Goal: Task Accomplishment & Management: Manage account settings

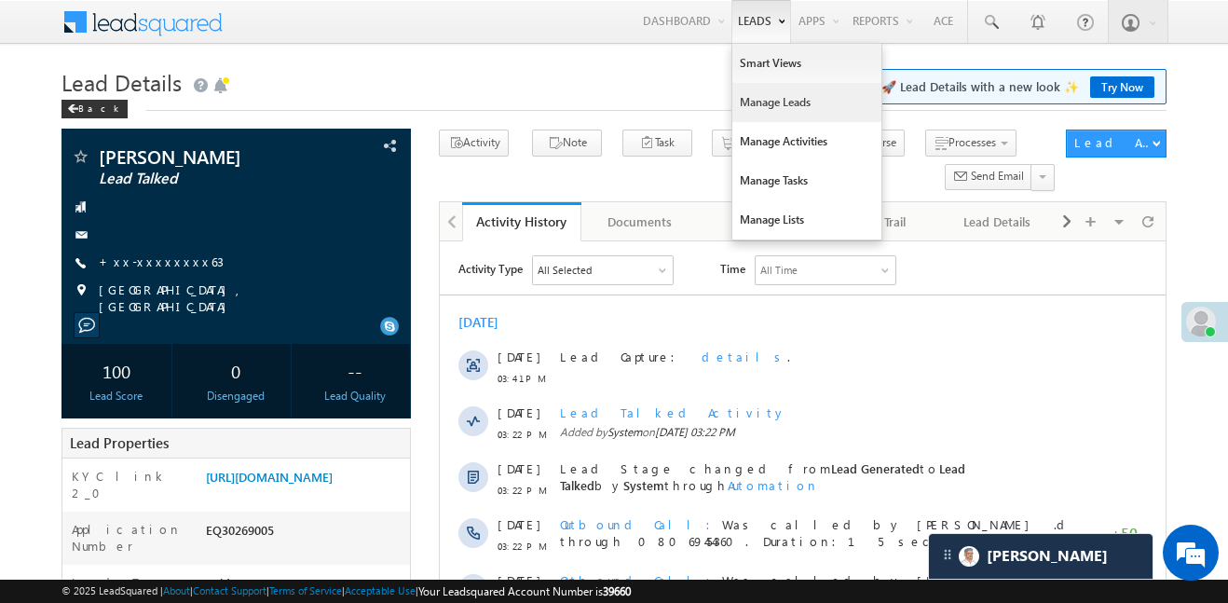
click at [779, 116] on link "Manage Leads" at bounding box center [806, 102] width 149 height 39
click at [775, 106] on link "Manage Leads" at bounding box center [806, 102] width 149 height 39
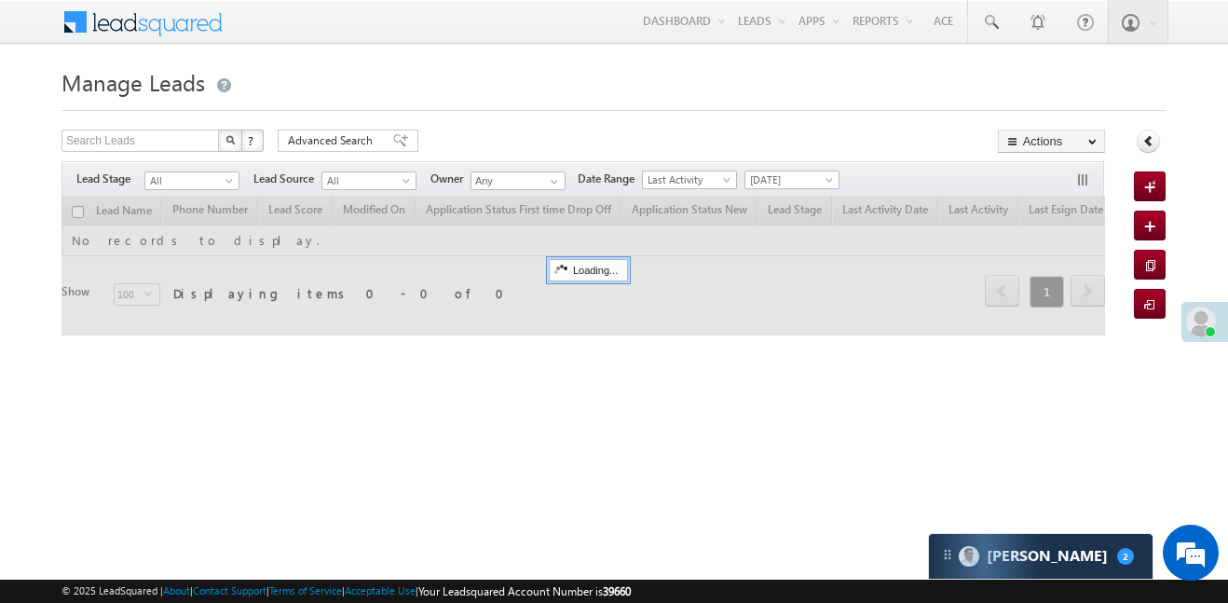
click at [186, 183] on span "All" at bounding box center [189, 180] width 89 height 17
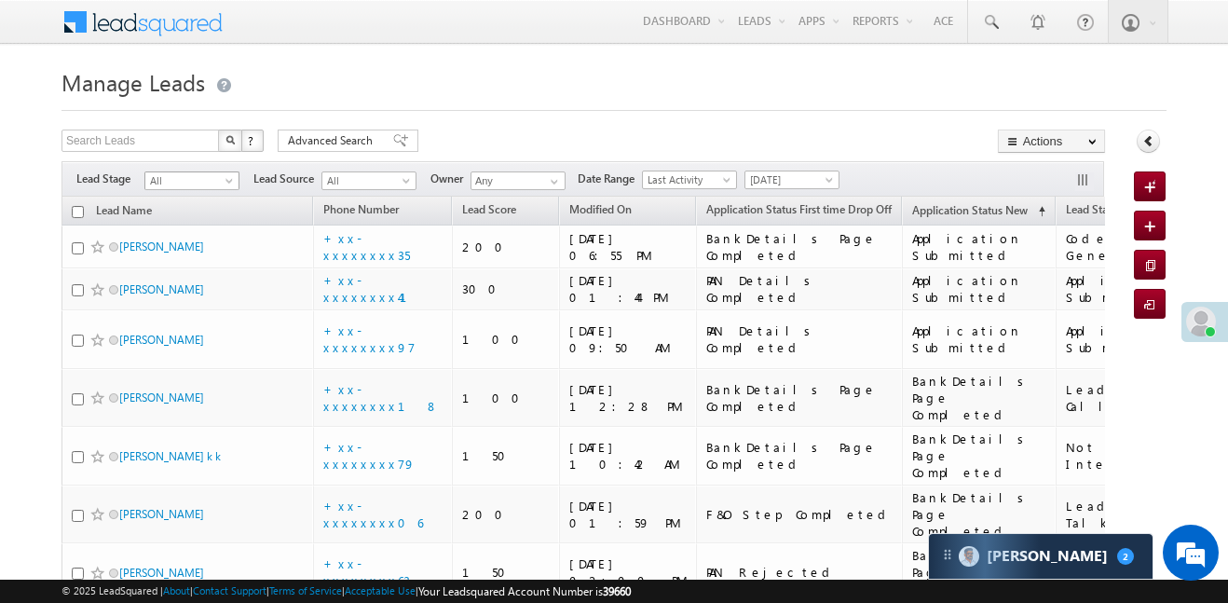
click at [206, 185] on span "All" at bounding box center [189, 180] width 89 height 17
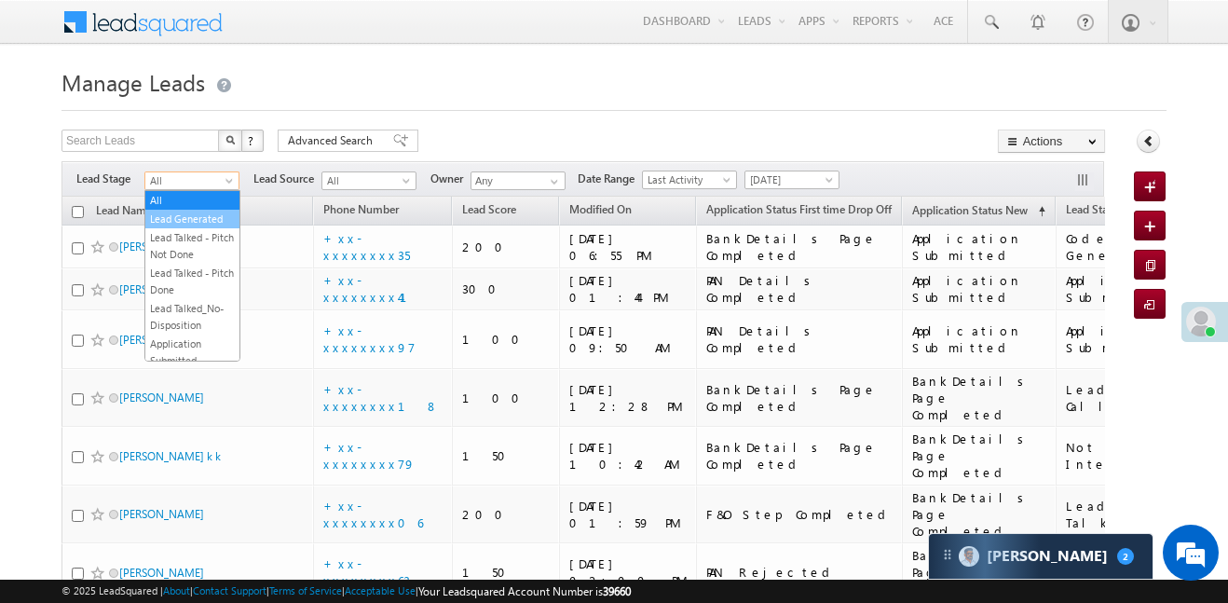
click at [197, 220] on link "Lead Generated" at bounding box center [192, 219] width 94 height 17
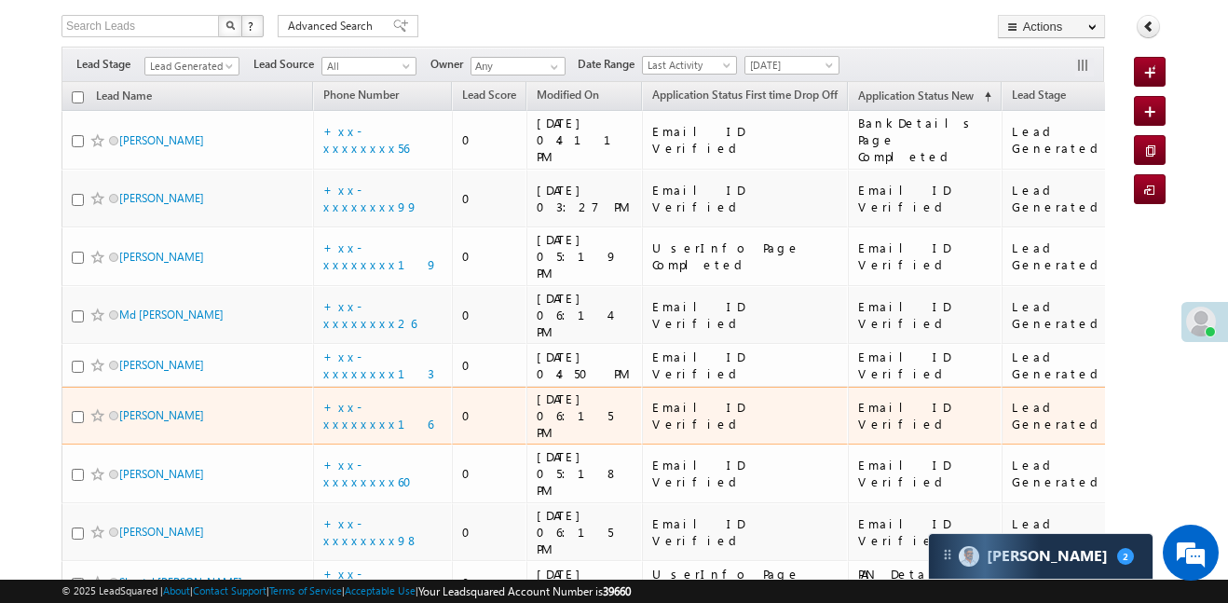
scroll to position [102, 0]
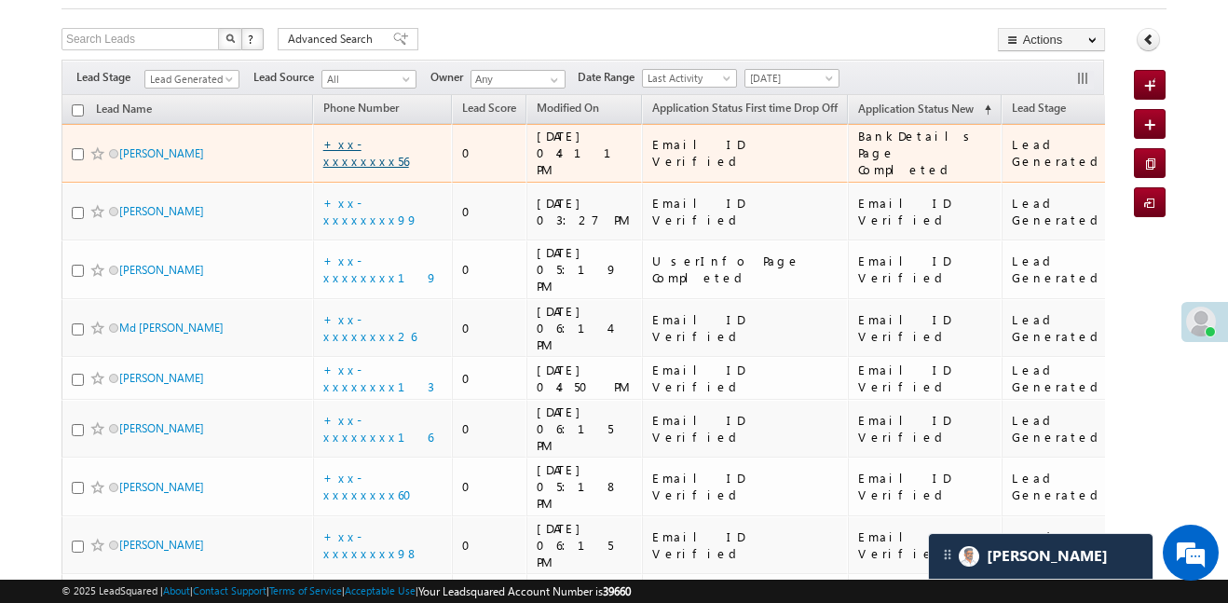
click at [372, 140] on link "+xx-xxxxxxxx56" at bounding box center [366, 152] width 86 height 33
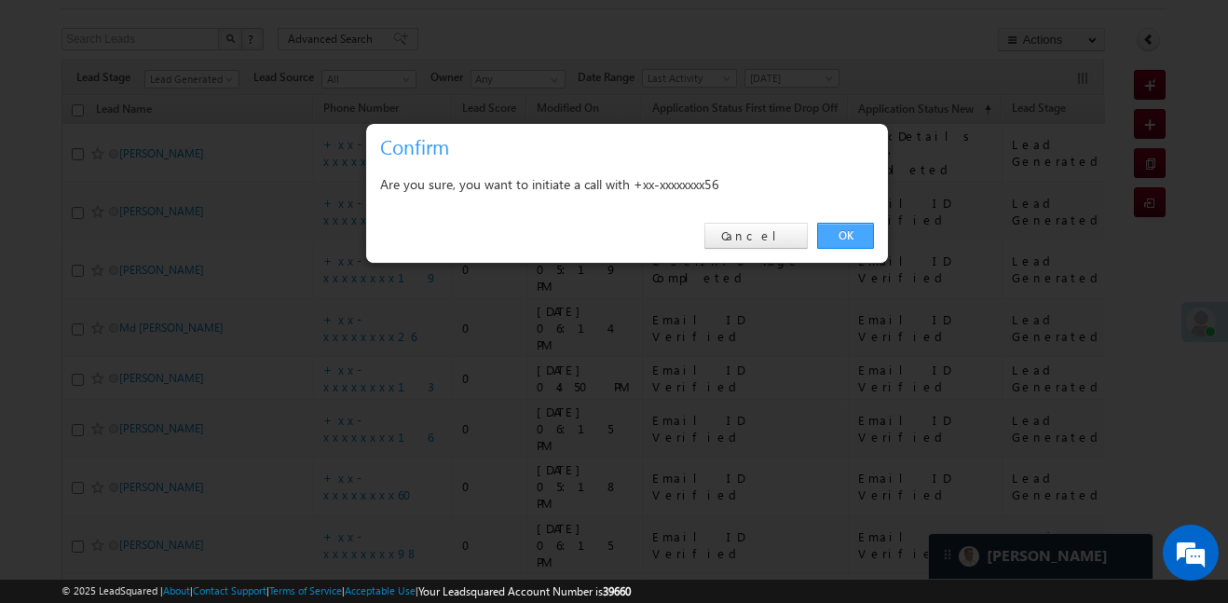
click at [834, 239] on link "OK" at bounding box center [845, 236] width 57 height 26
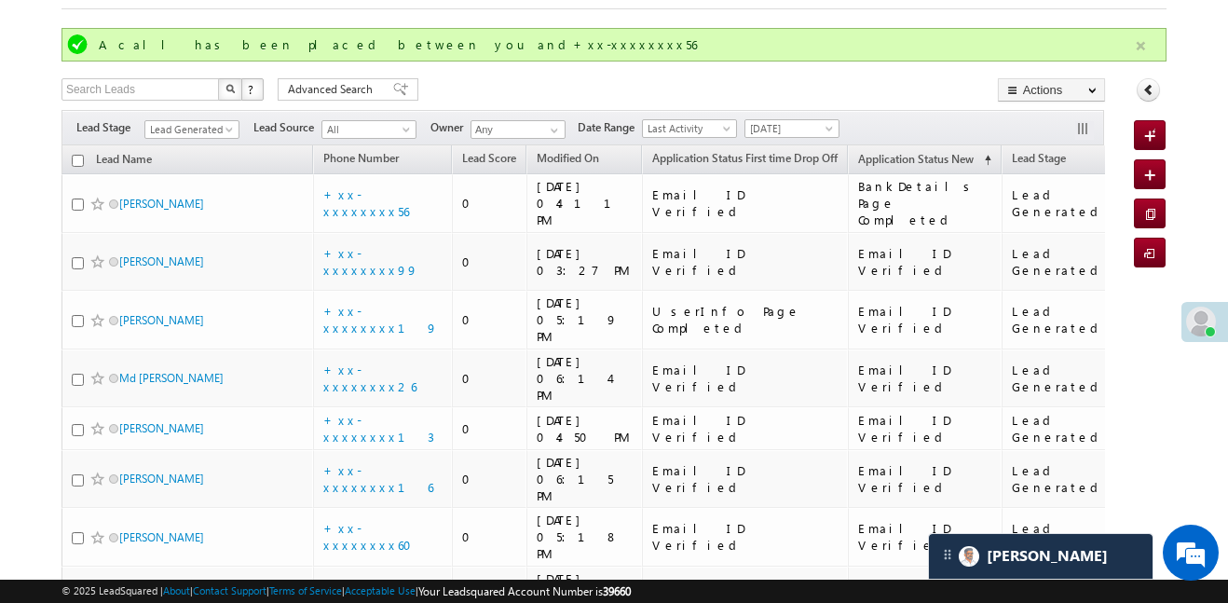
click at [1143, 49] on button "button" at bounding box center [1140, 45] width 23 height 23
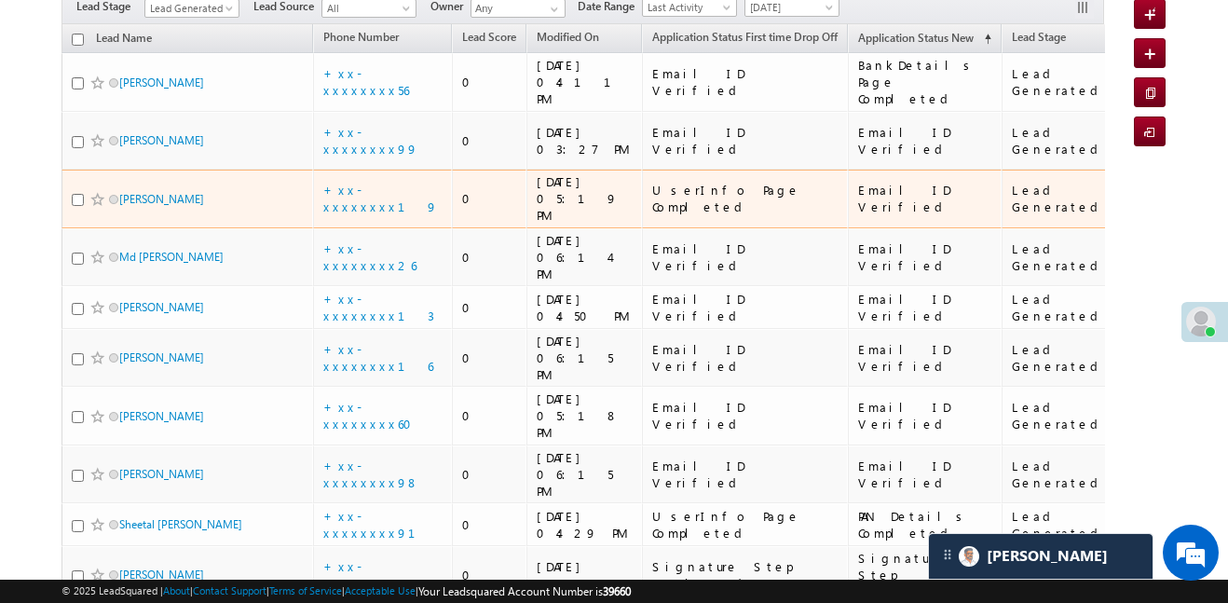
scroll to position [181, 0]
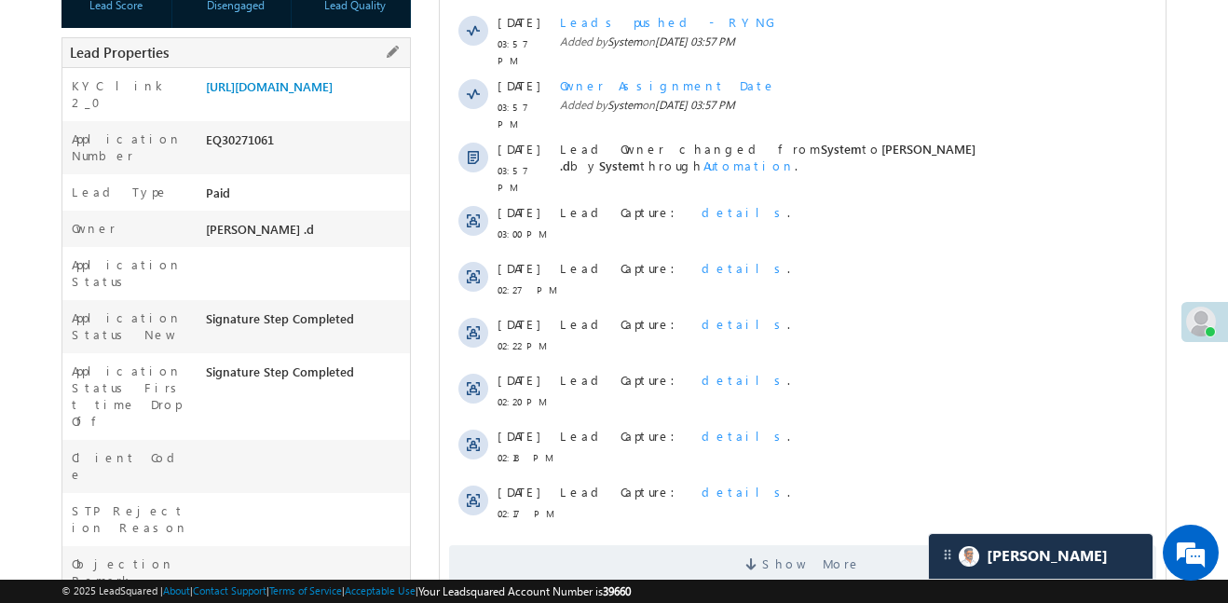
scroll to position [409, 0]
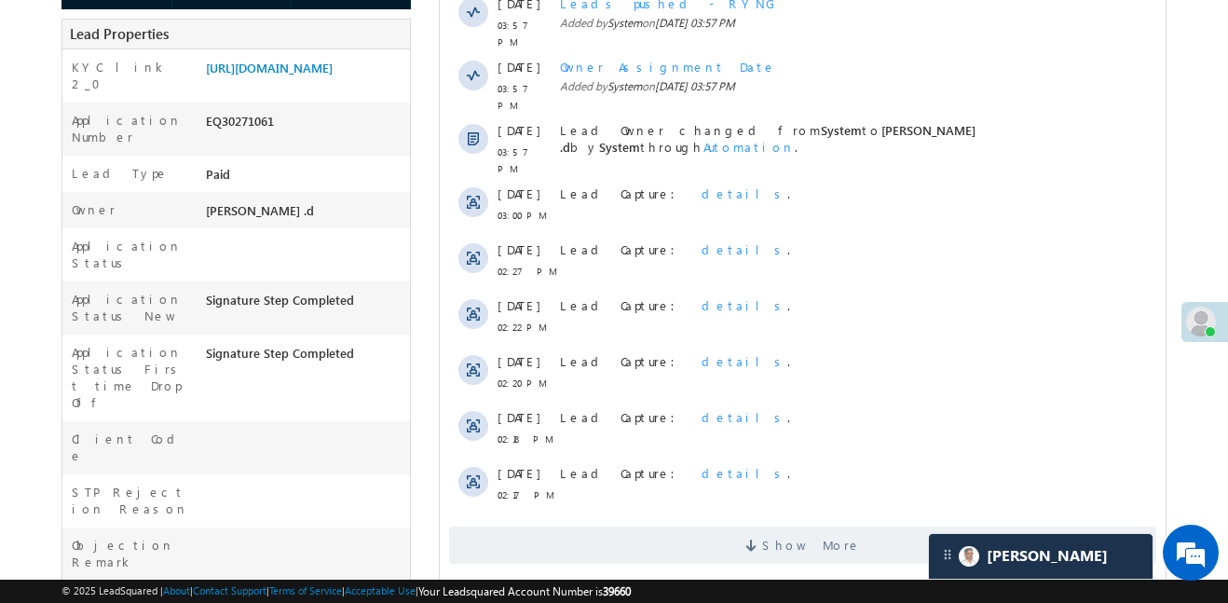
click at [929, 513] on div "Show More" at bounding box center [803, 538] width 726 height 51
click at [887, 527] on span "Show More" at bounding box center [802, 545] width 707 height 37
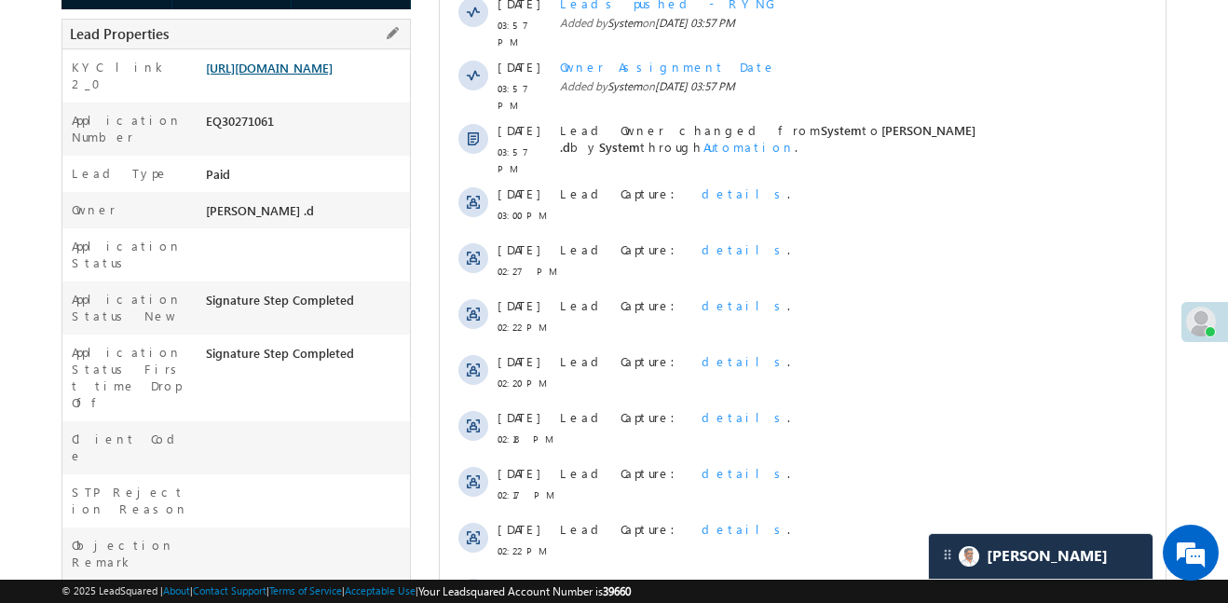
click at [333, 75] on link "https://angelbroking1-pk3em7sa.customui-test.leadsquared.com?leadId=5b5b2668-42…" at bounding box center [269, 68] width 127 height 16
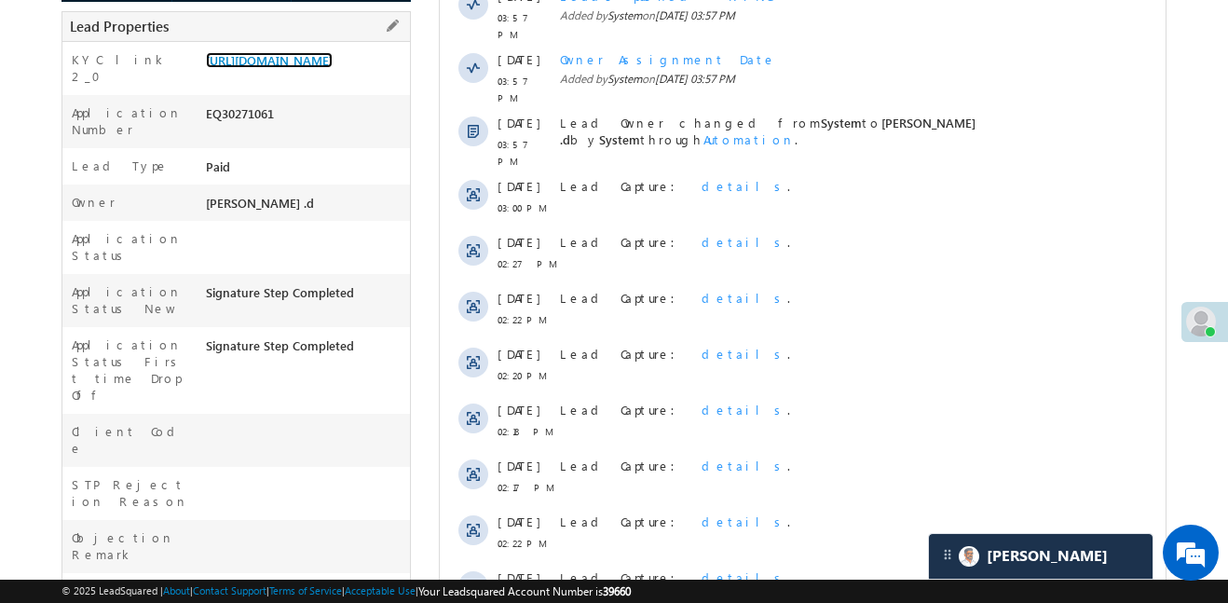
scroll to position [418, 0]
click at [333, 66] on link "https://angelbroking1-pk3em7sa.customui-test.leadsquared.com?leadId=5b5b2668-42…" at bounding box center [269, 58] width 127 height 16
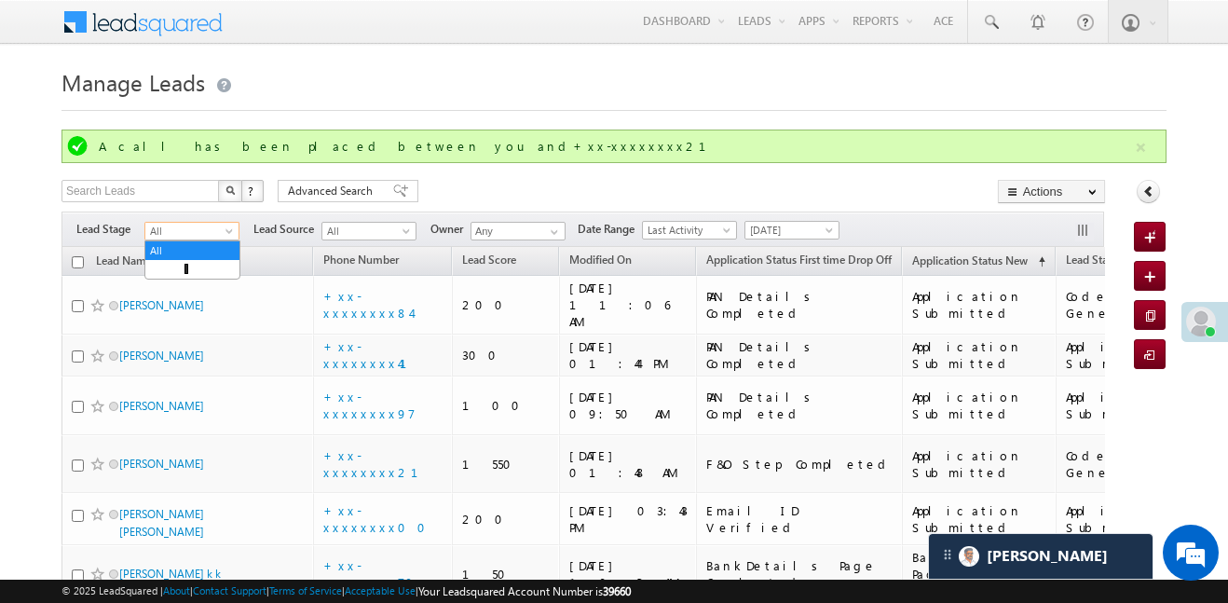
click at [174, 231] on span "All" at bounding box center [189, 231] width 89 height 17
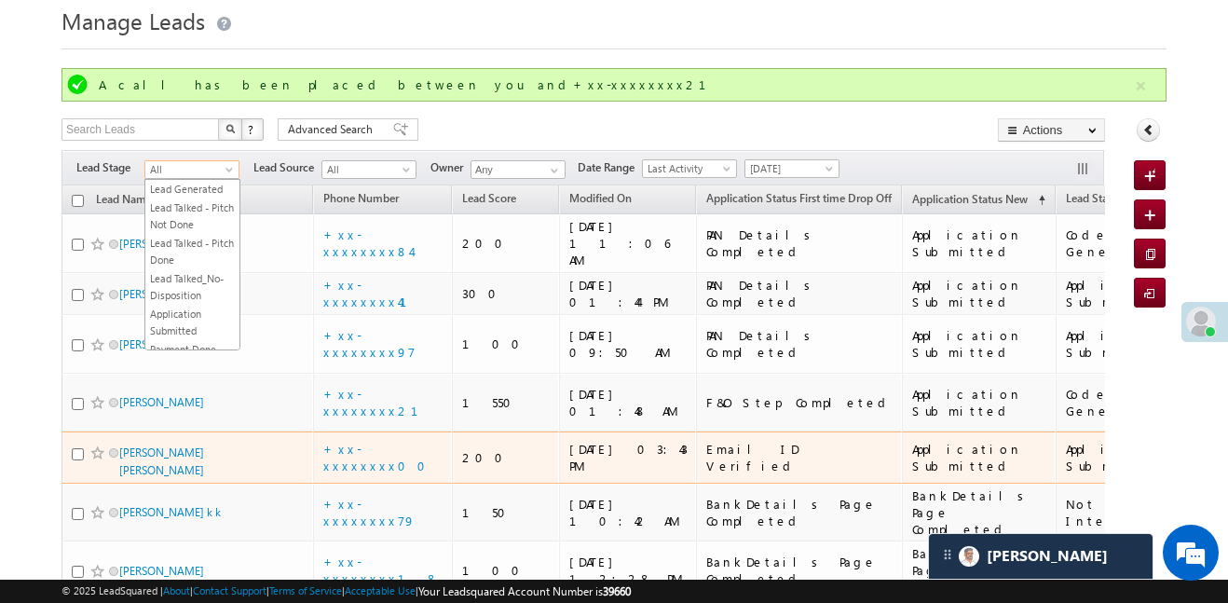
scroll to position [40, 0]
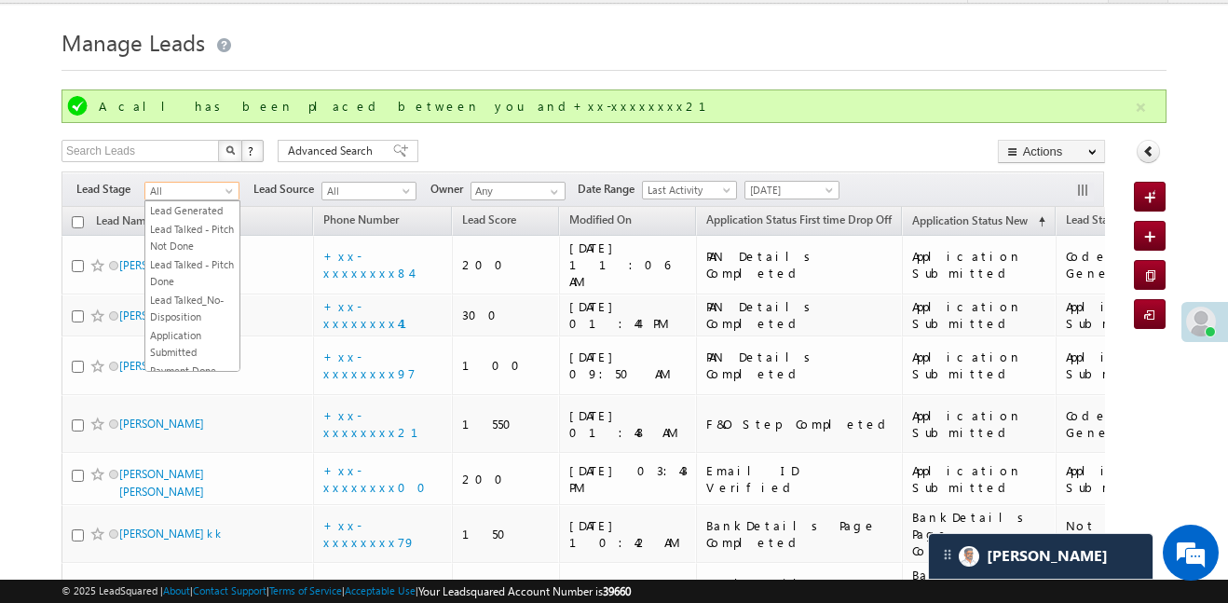
click at [180, 188] on span "All" at bounding box center [189, 191] width 89 height 17
click at [176, 226] on link "Lead Generated" at bounding box center [192, 229] width 94 height 17
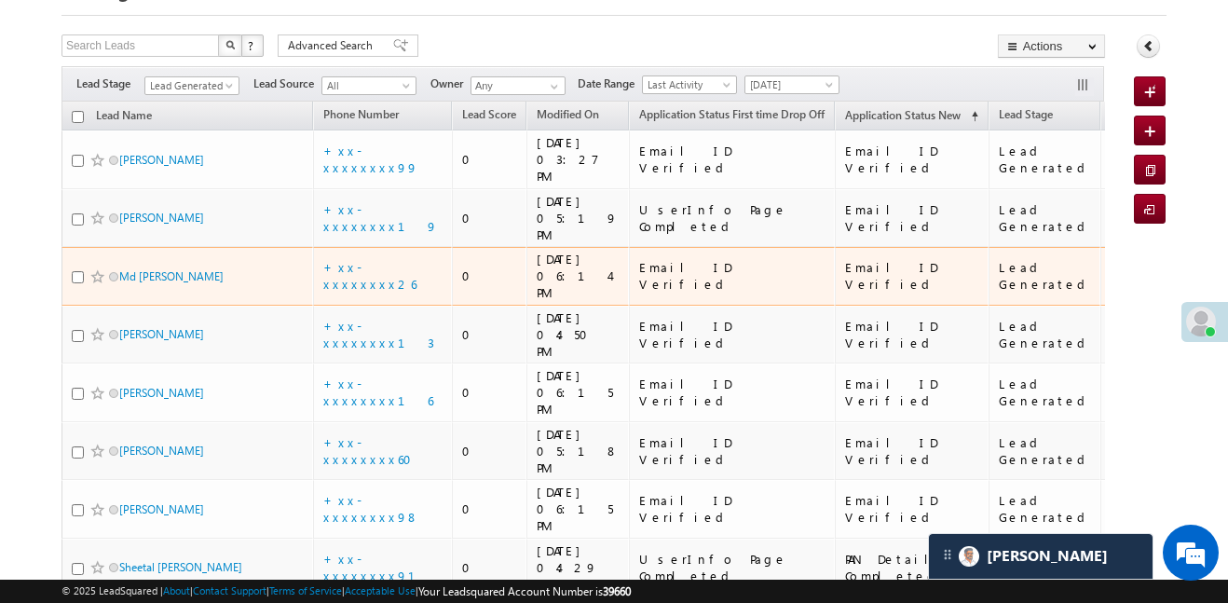
scroll to position [220, 0]
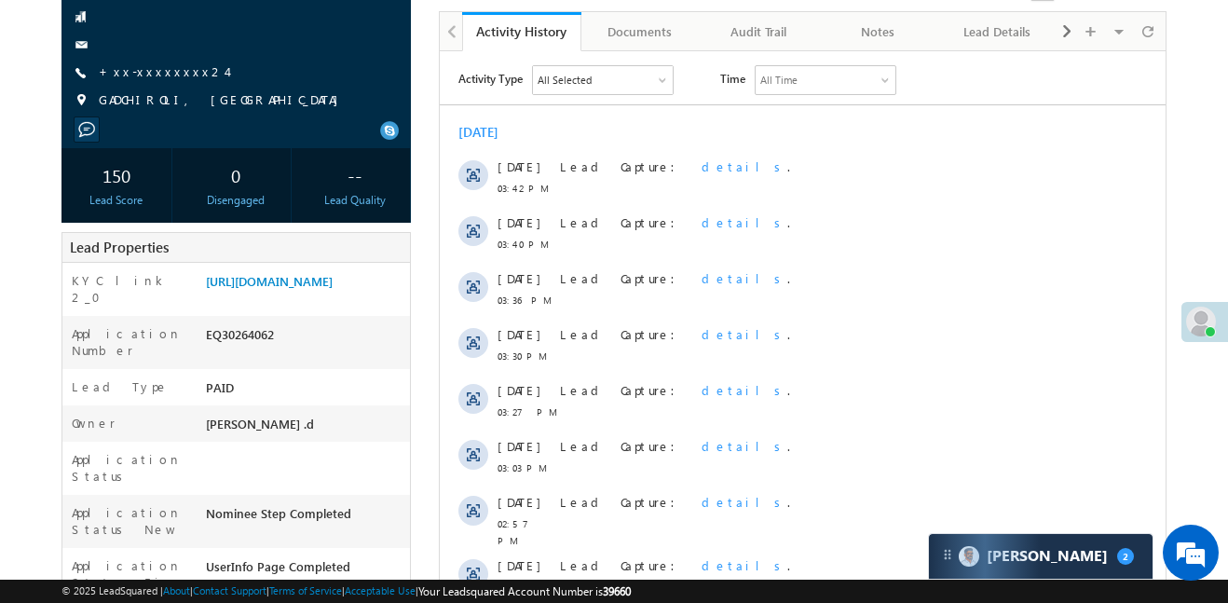
scroll to position [191, 0]
click at [273, 288] on link "[URL][DOMAIN_NAME]" at bounding box center [269, 280] width 127 height 16
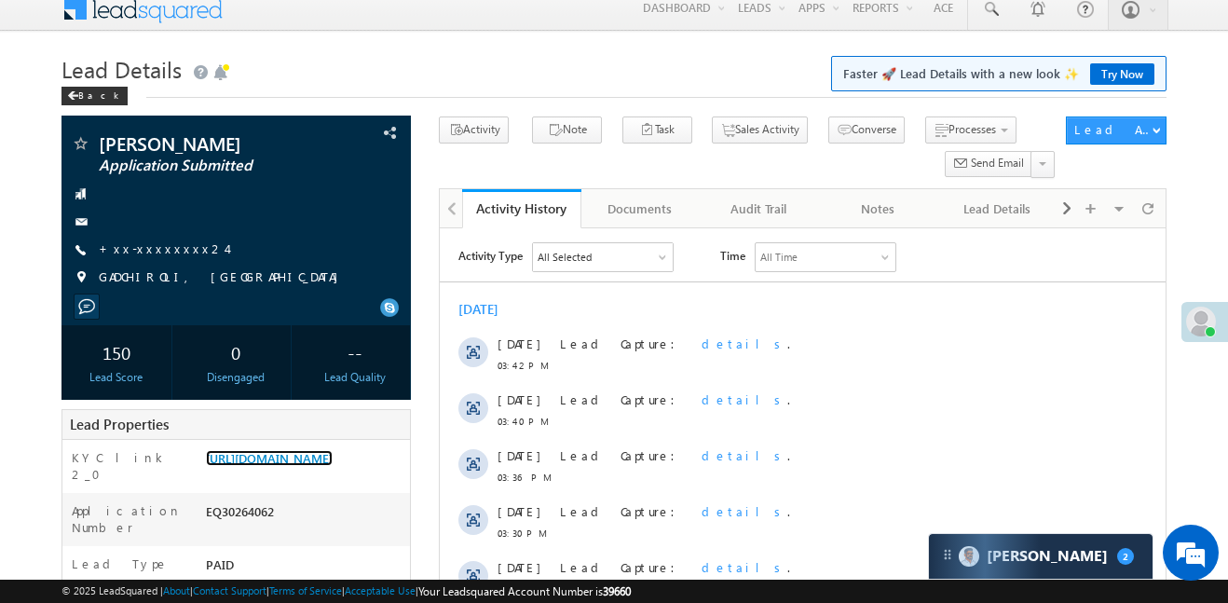
scroll to position [0, 0]
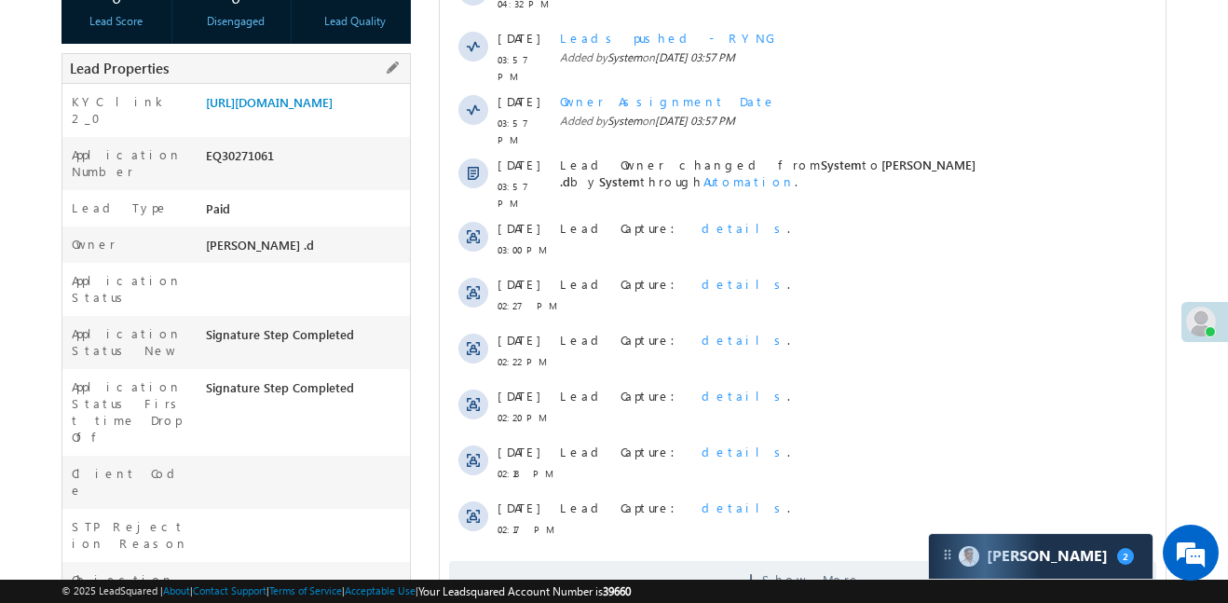
scroll to position [202, 0]
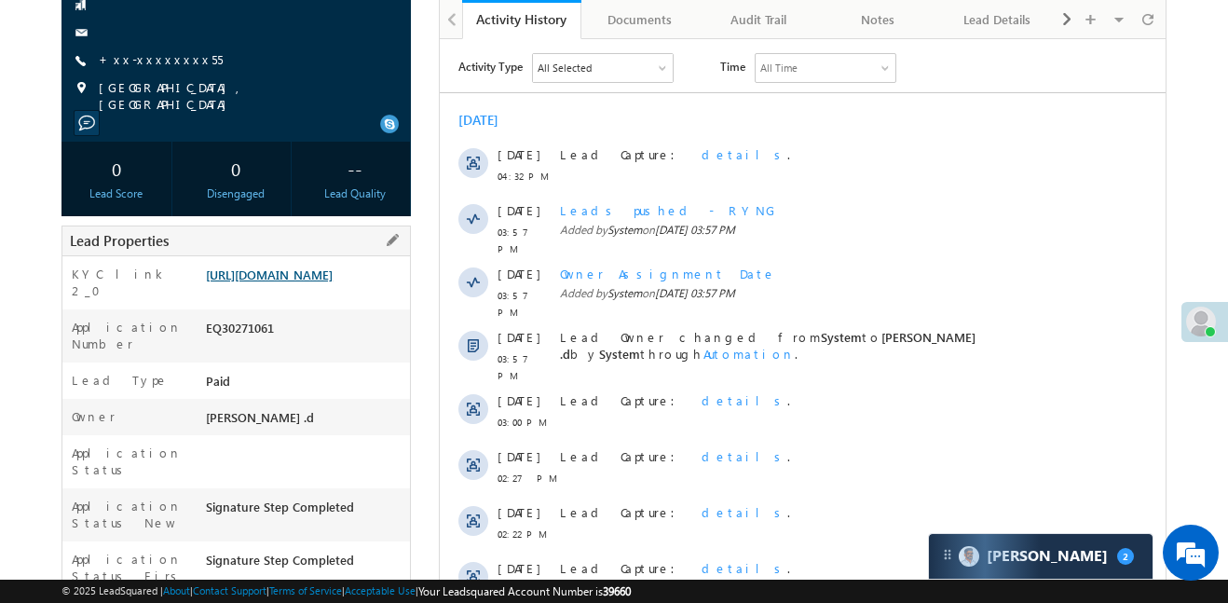
click at [319, 282] on link "[URL][DOMAIN_NAME]" at bounding box center [269, 275] width 127 height 16
drag, startPoint x: 204, startPoint y: 286, endPoint x: 284, endPoint y: 335, distance: 93.7
click at [284, 292] on div "https://angelbroking1-pk3em7sa.customui-test.leadsquared.com?leadId=5b5b2668-42…" at bounding box center [305, 279] width 209 height 26
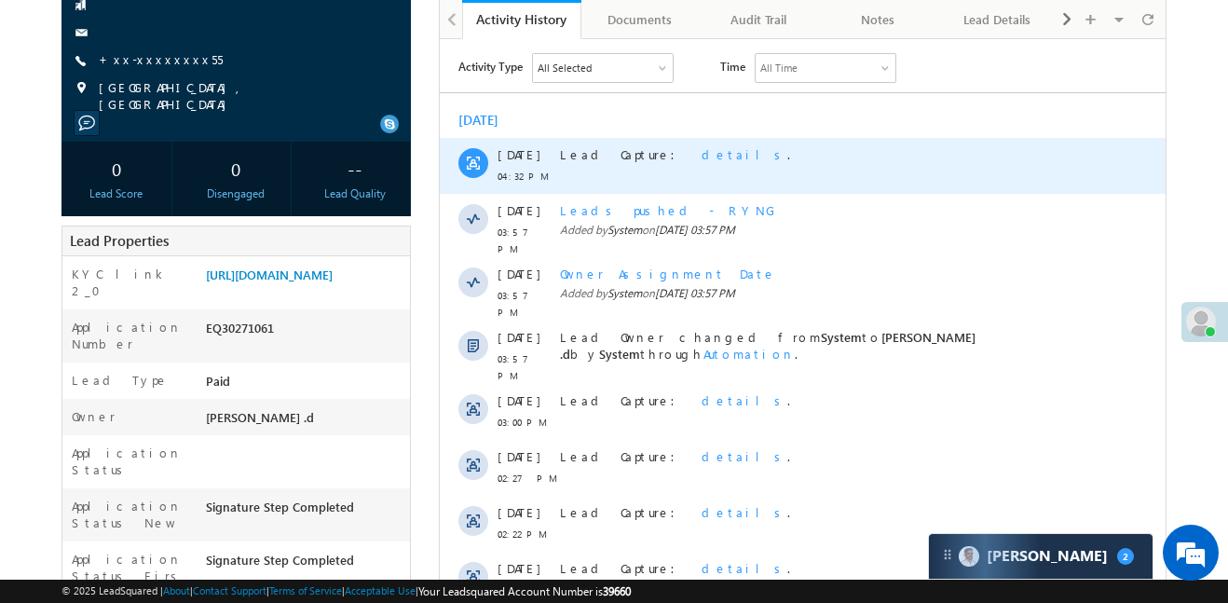
copy link "https://angelbroking1-pk3em7sa.customui-test.leadsquared.com?leadId=5b5b2668-42…"
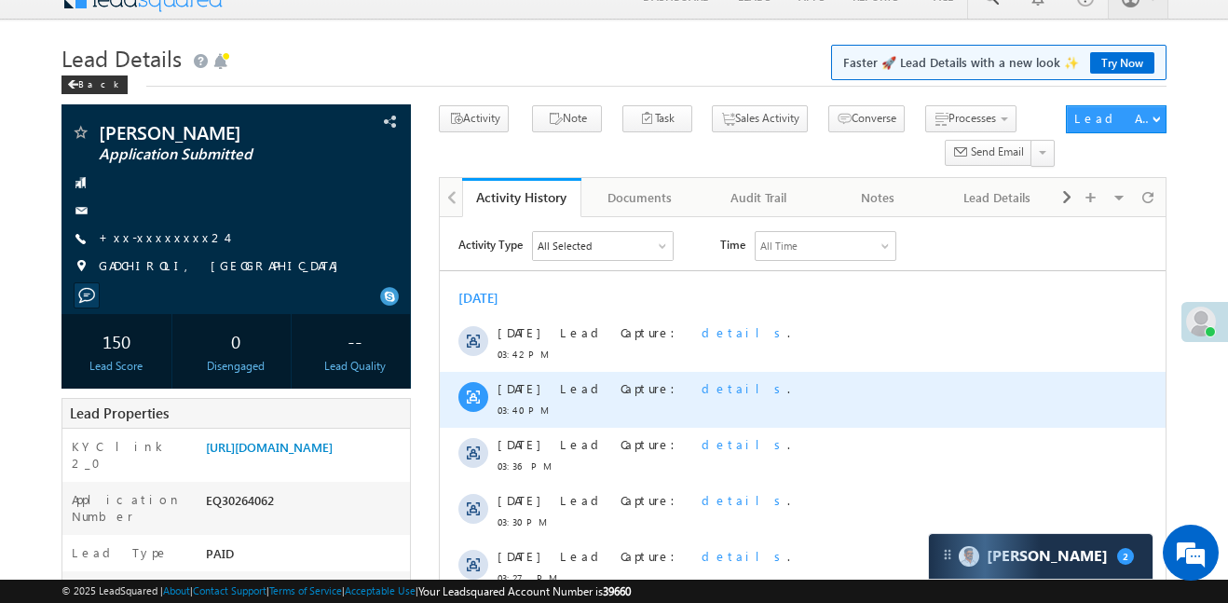
scroll to position [106, 0]
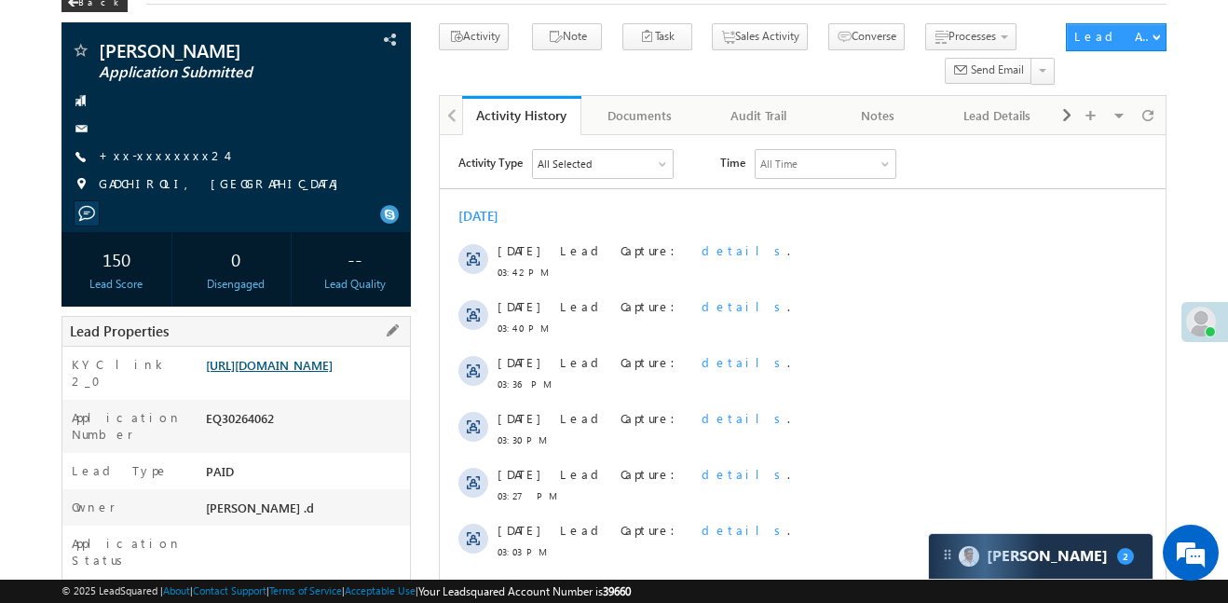
click at [294, 373] on link "[URL][DOMAIN_NAME]" at bounding box center [269, 365] width 127 height 16
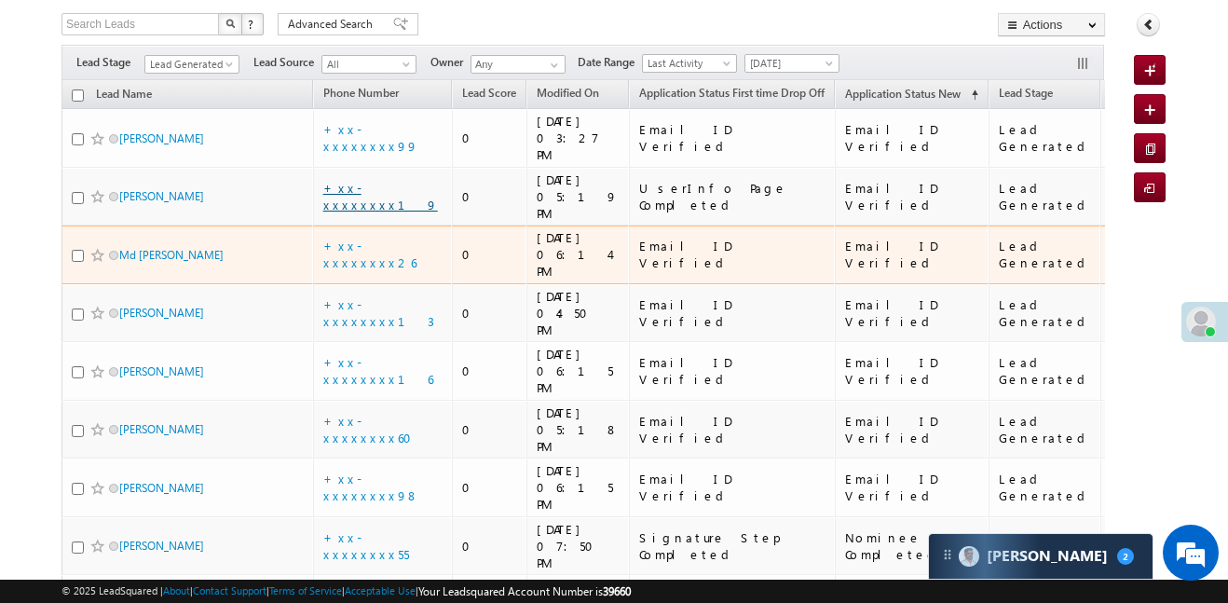
scroll to position [116, 0]
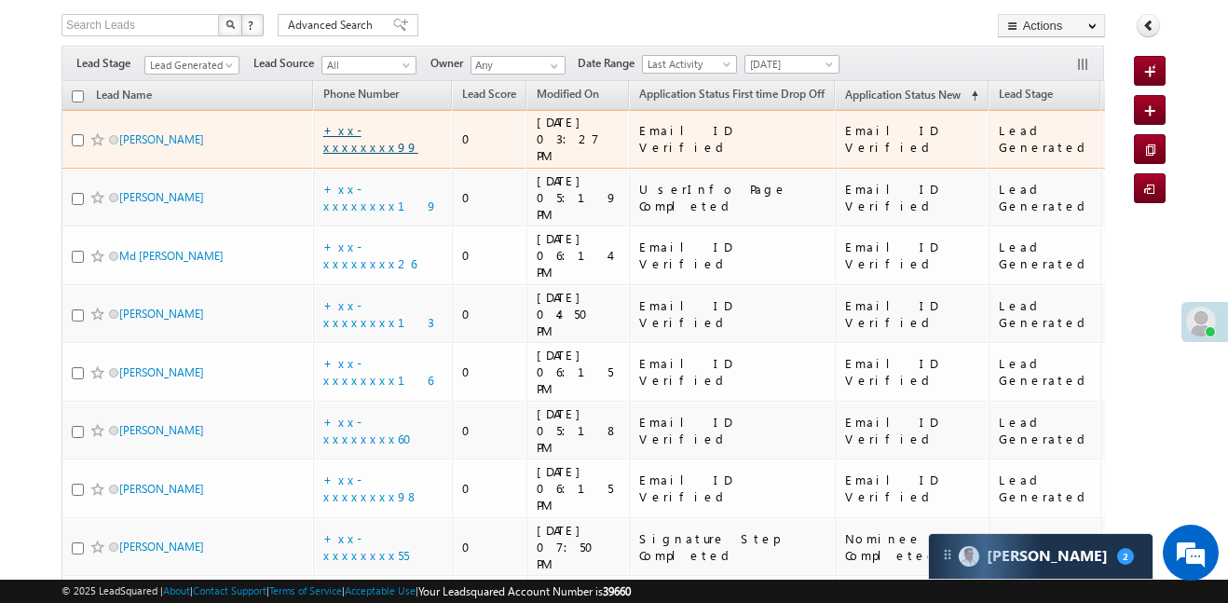
click at [368, 138] on link "+xx-xxxxxxxx99" at bounding box center [370, 138] width 95 height 33
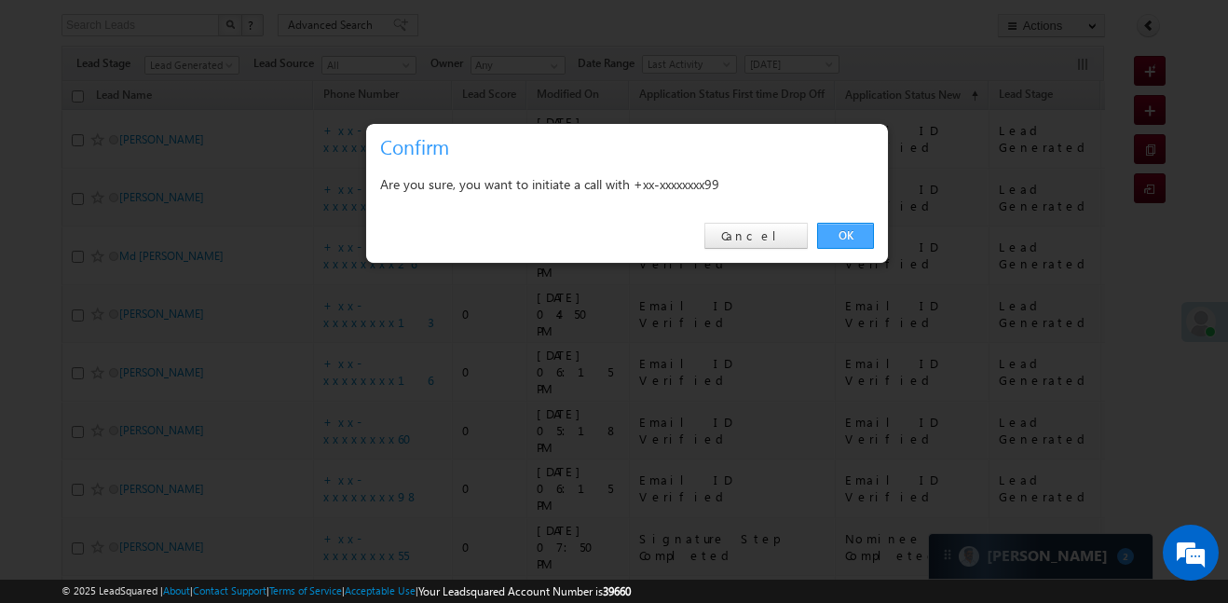
click at [838, 246] on link "OK" at bounding box center [845, 236] width 57 height 26
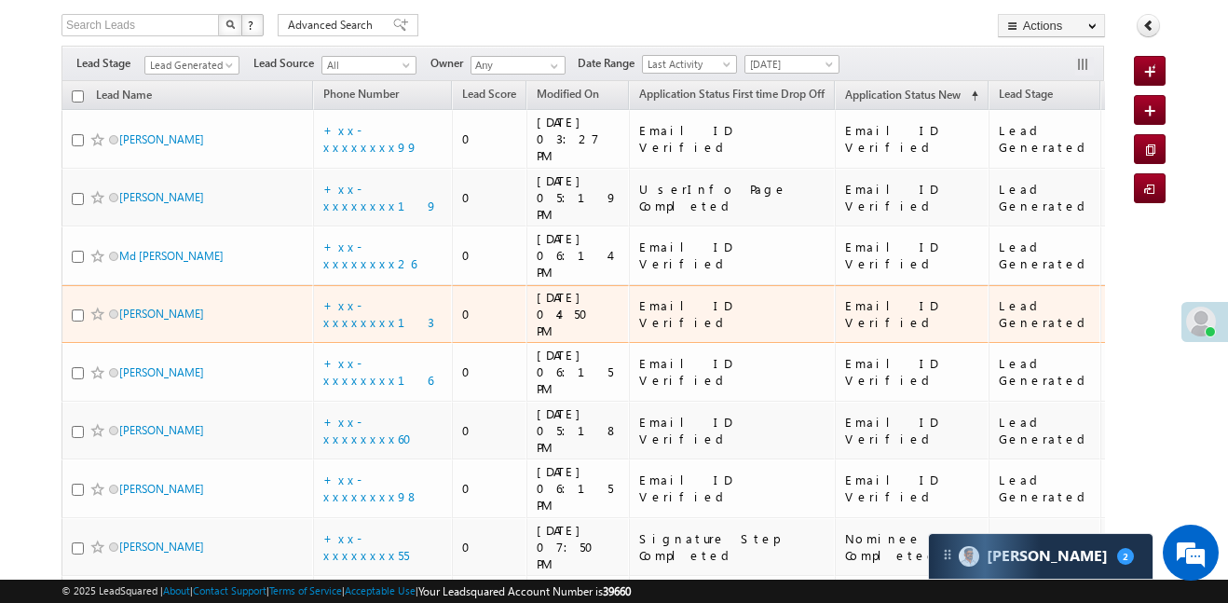
scroll to position [0, 0]
